Goal: Task Accomplishment & Management: Use online tool/utility

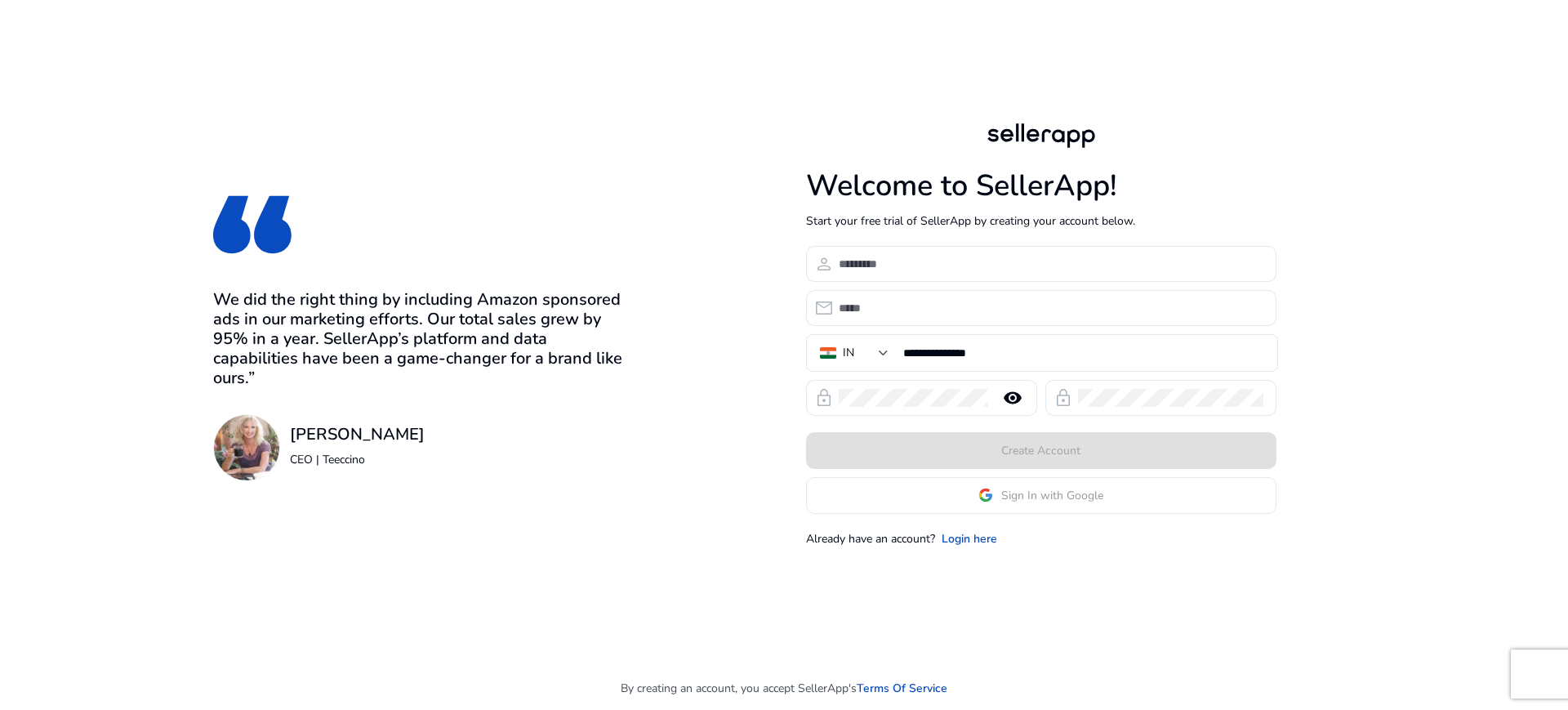
click at [996, 493] on app-google-signin "Sign In with Google" at bounding box center [1041, 495] width 471 height 36
click at [996, 493] on span "Sign In with Google" at bounding box center [1041, 495] width 125 height 17
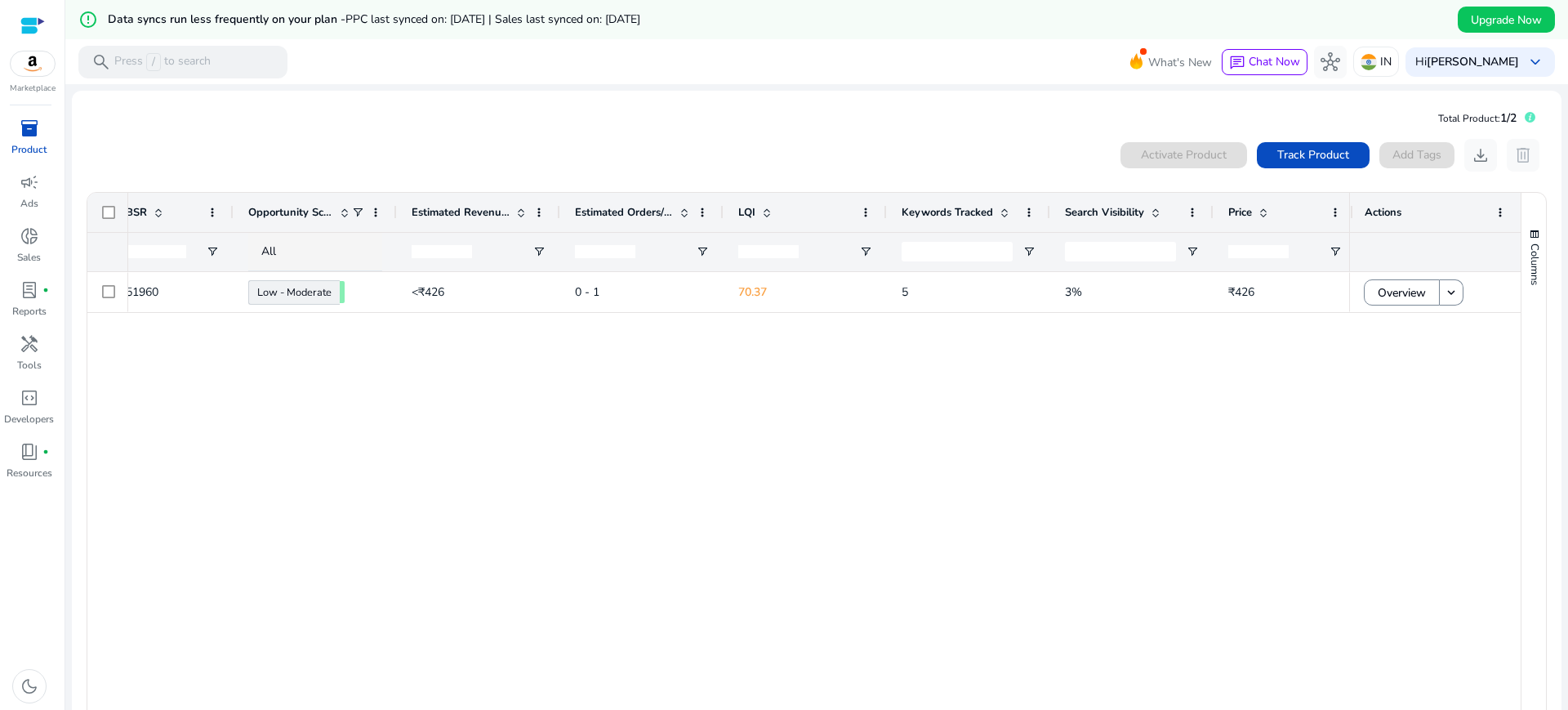
scroll to position [0, 688]
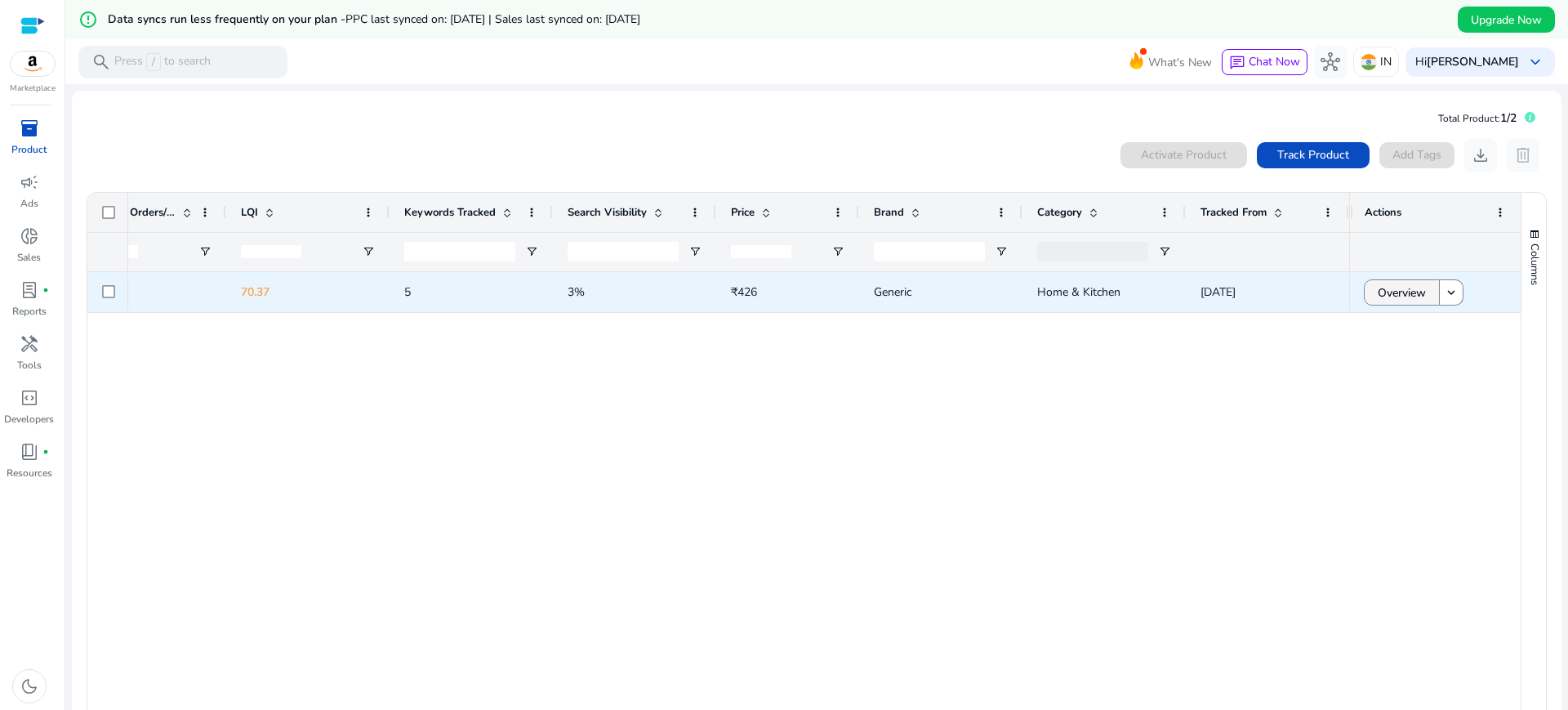
click at [1391, 278] on span "Overview" at bounding box center [1402, 293] width 49 height 34
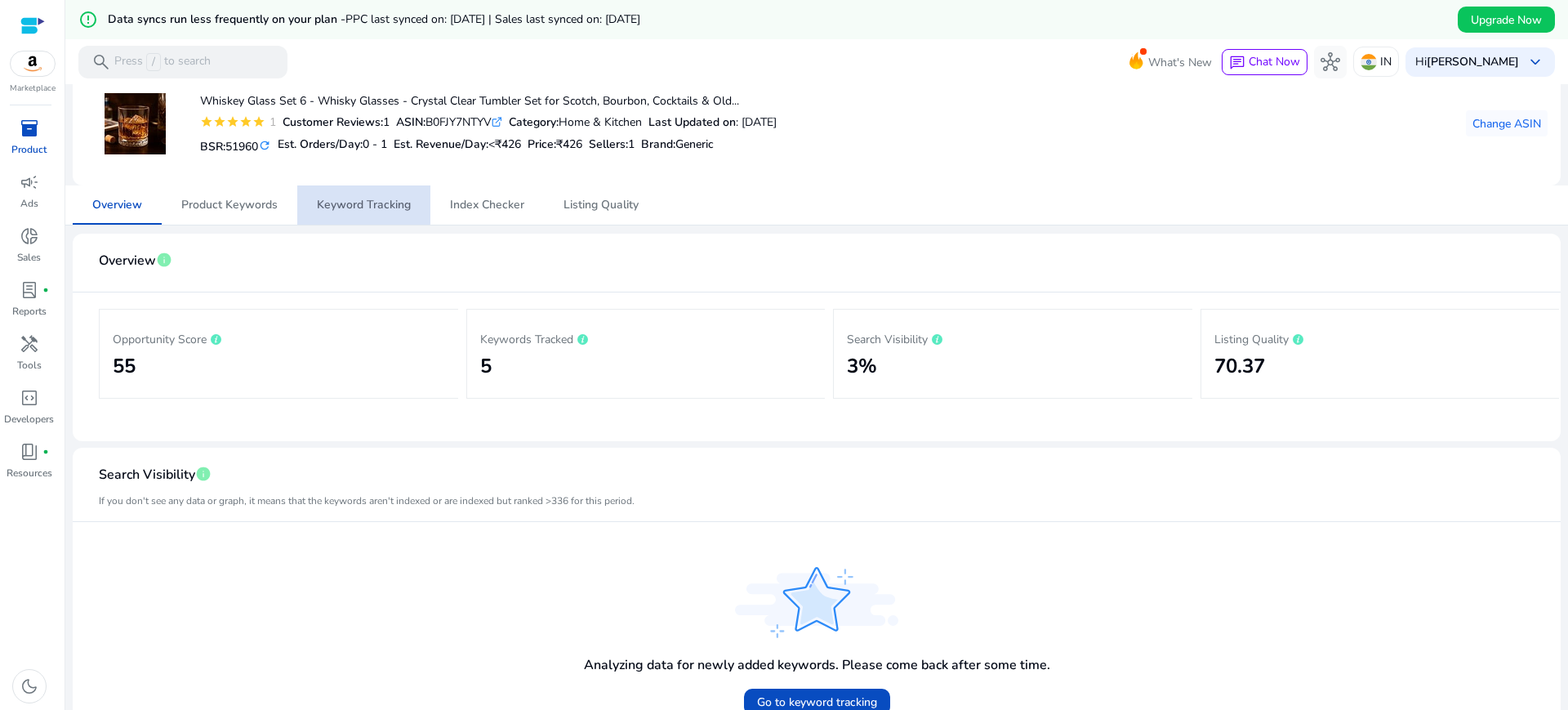
click at [342, 194] on span "Keyword Tracking" at bounding box center [363, 206] width 94 height 39
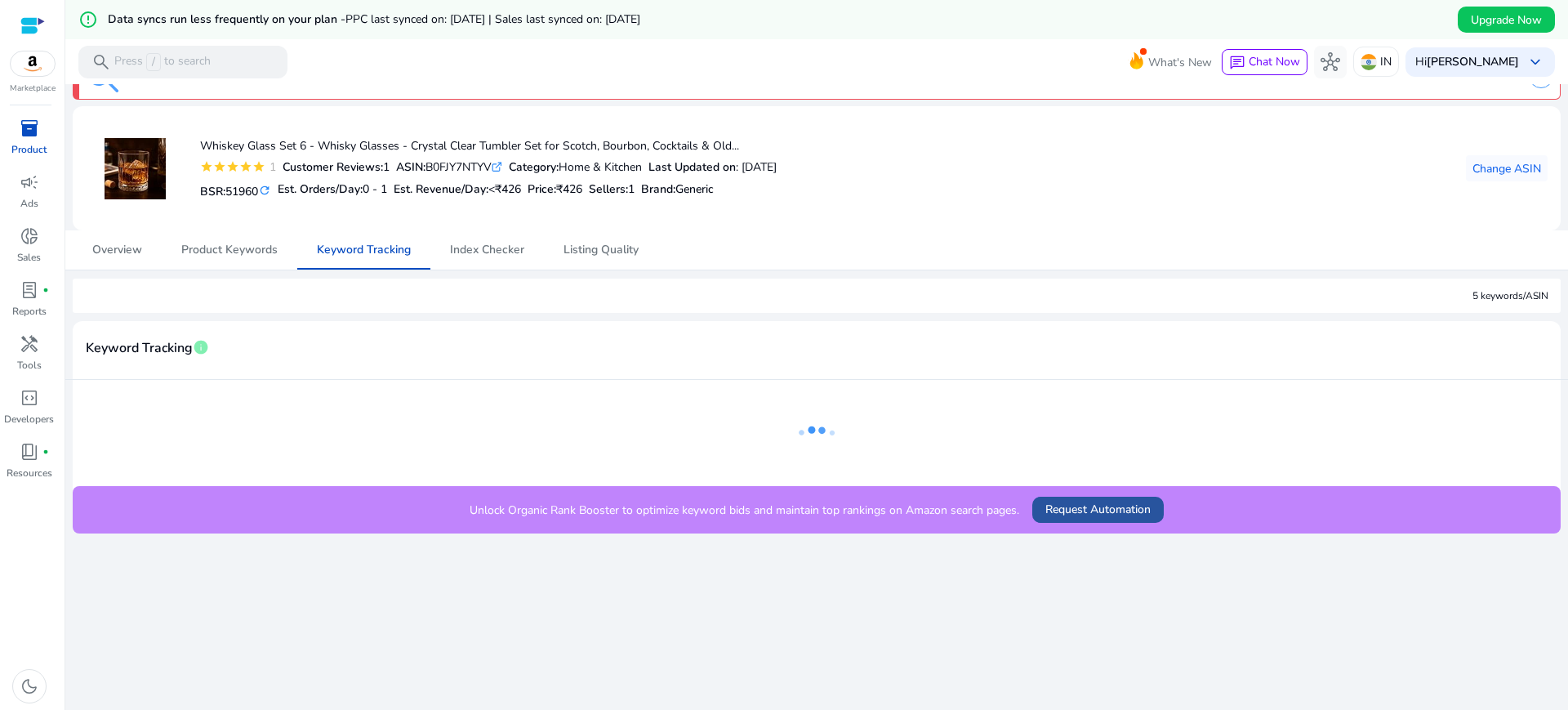
click at [1105, 501] on span "Request Automation" at bounding box center [1097, 509] width 106 height 17
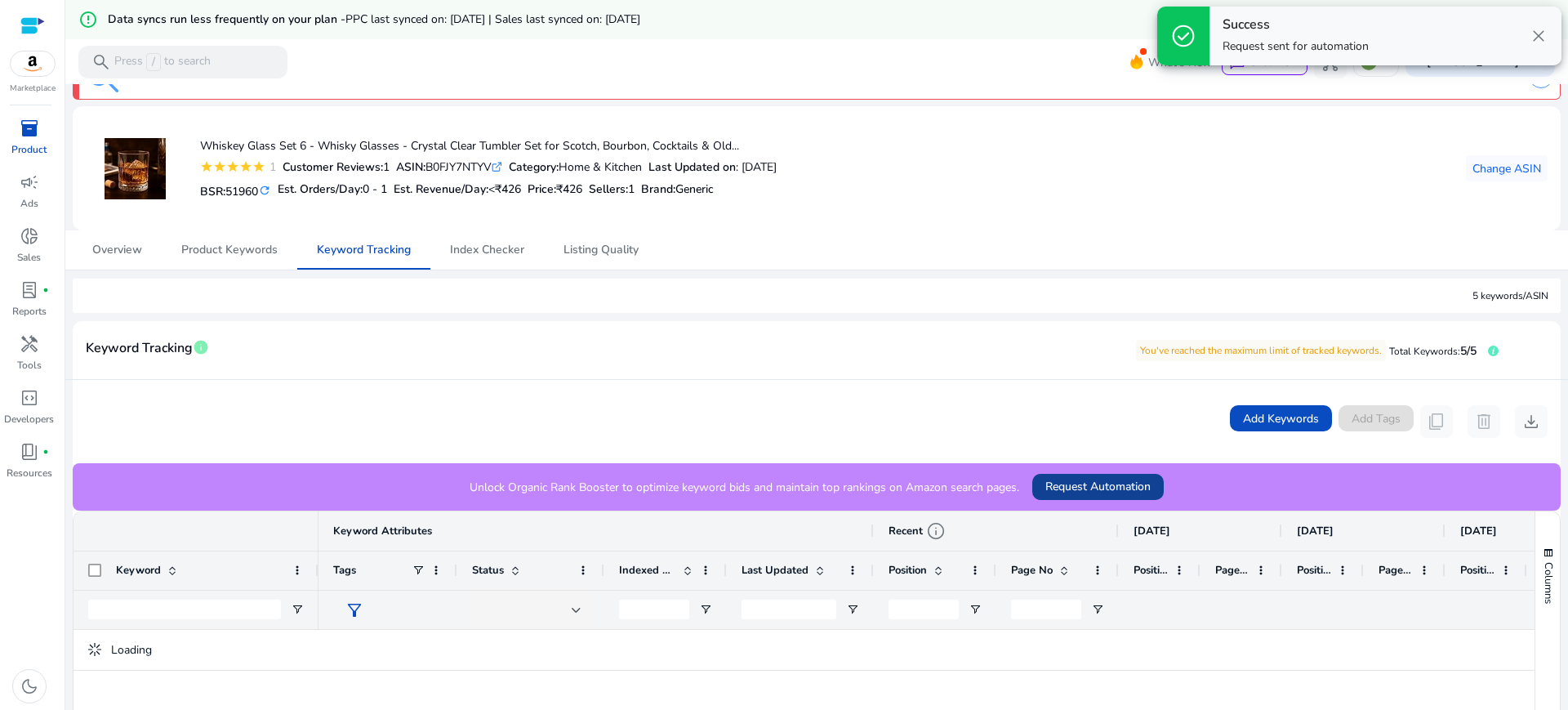
click at [1105, 501] on span at bounding box center [1097, 487] width 132 height 39
